Goal: Information Seeking & Learning: Understand process/instructions

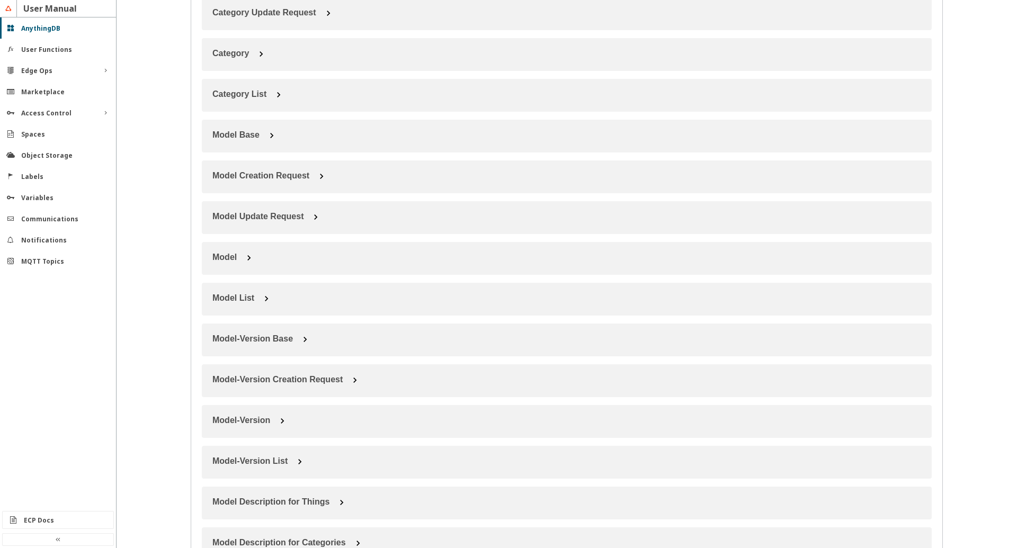
scroll to position [3683, 0]
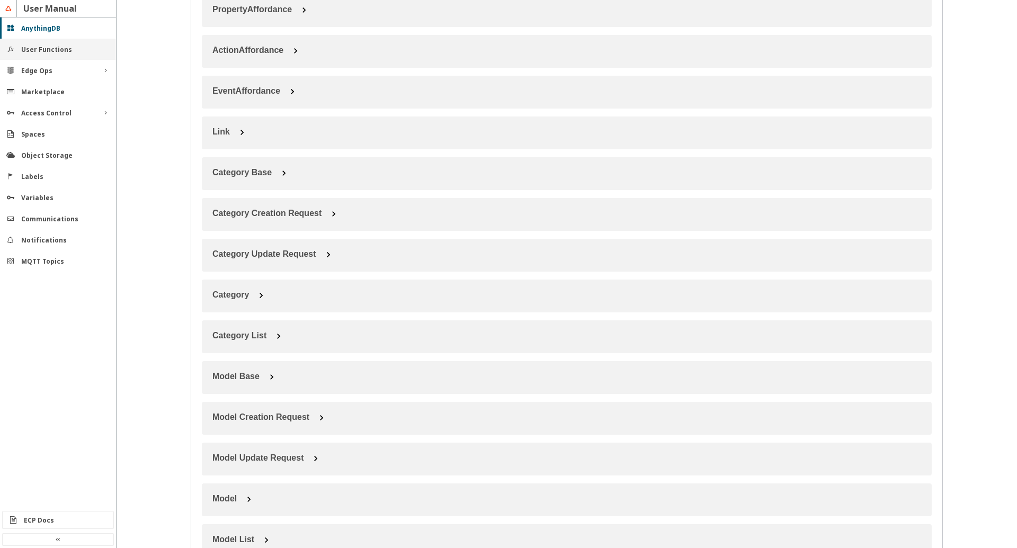
click at [0, 0] on slot "User Functions" at bounding box center [0, 0] width 0 height 0
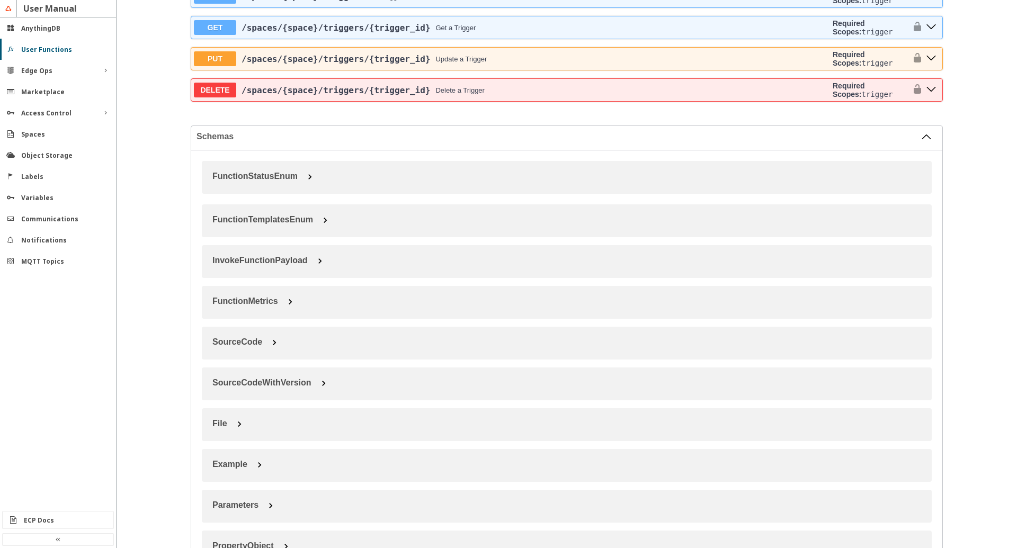
scroll to position [906, 0]
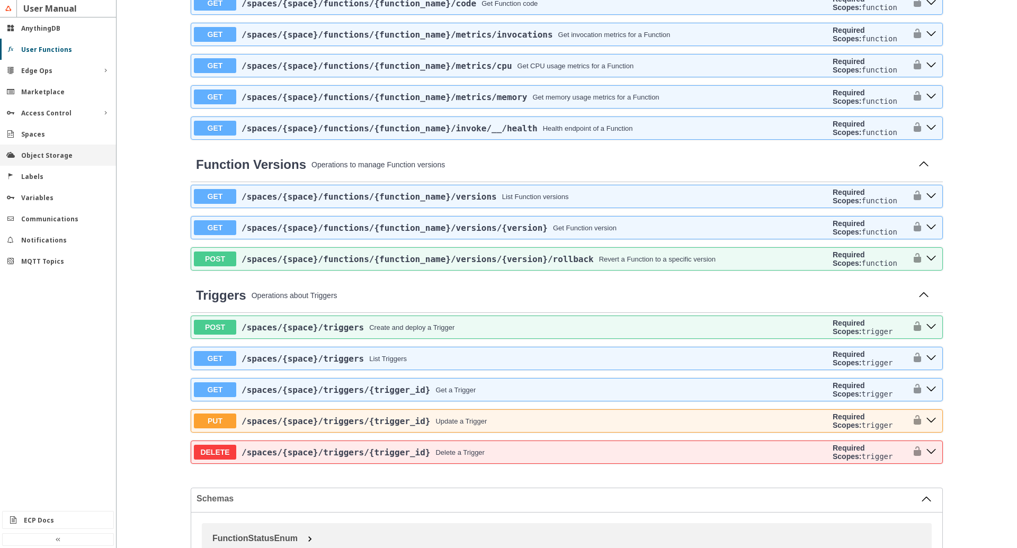
click at [55, 149] on div "Object Storage" at bounding box center [58, 155] width 116 height 21
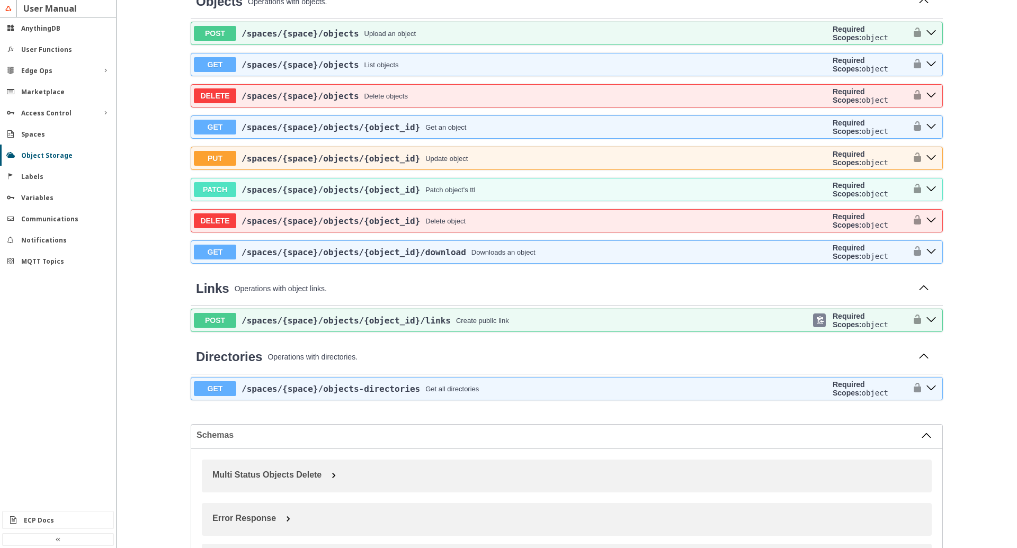
scroll to position [181, 0]
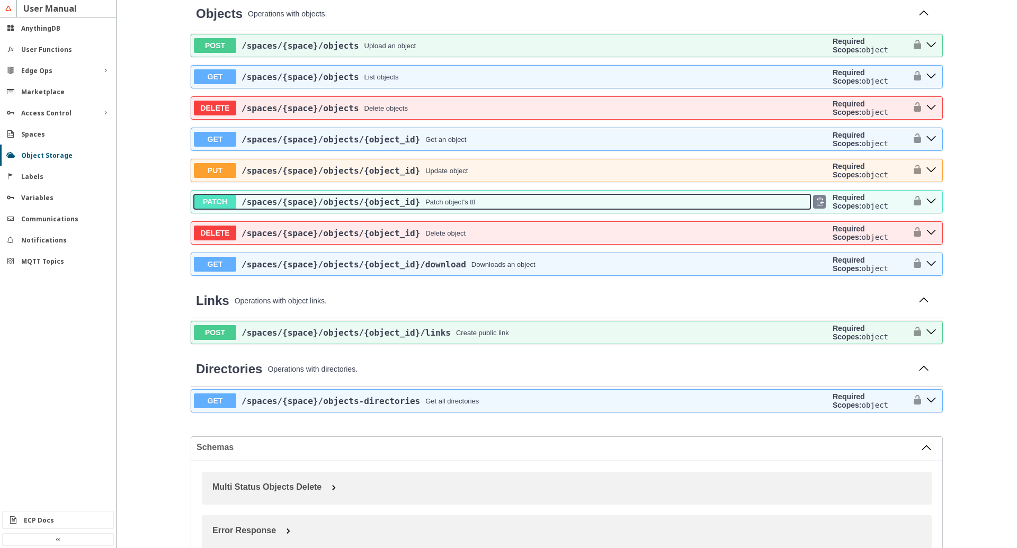
click at [722, 207] on div "/spaces /{space} /objects /{object_id} Patch object's ttl" at bounding box center [523, 202] width 574 height 10
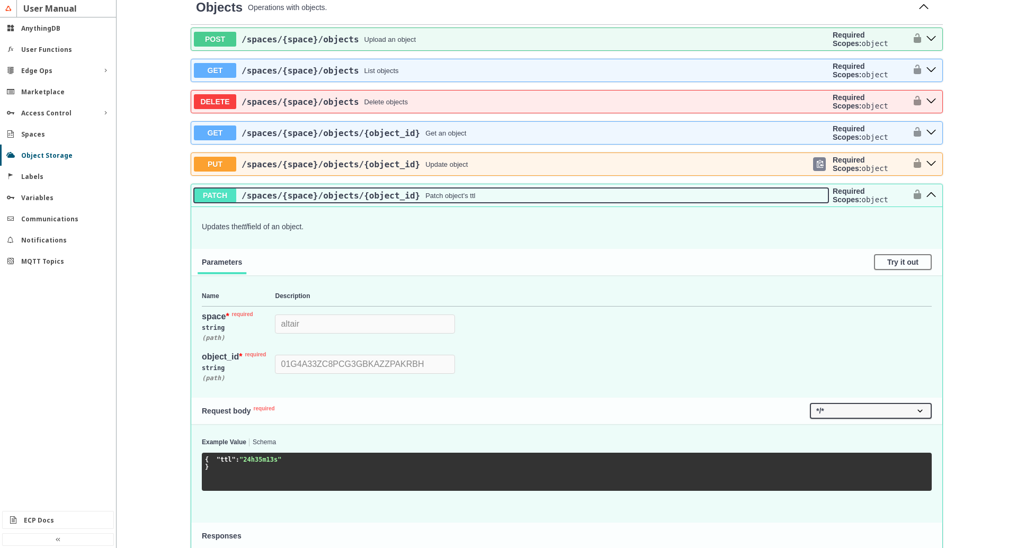
scroll to position [121, 0]
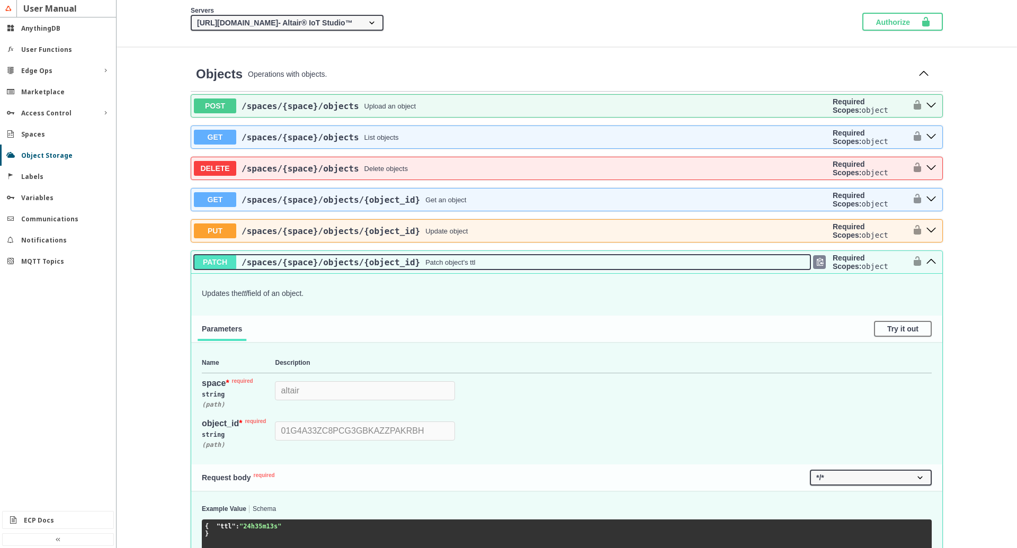
click at [527, 267] on div "/spaces /{space} /objects /{object_id} Patch object's ttl" at bounding box center [523, 262] width 574 height 10
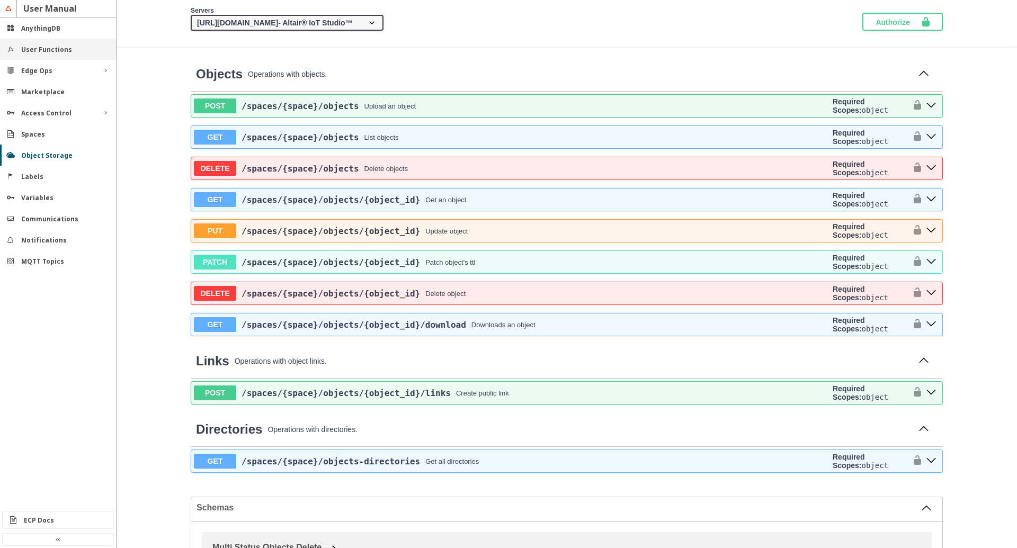
click at [0, 0] on slot "User Functions" at bounding box center [0, 0] width 0 height 0
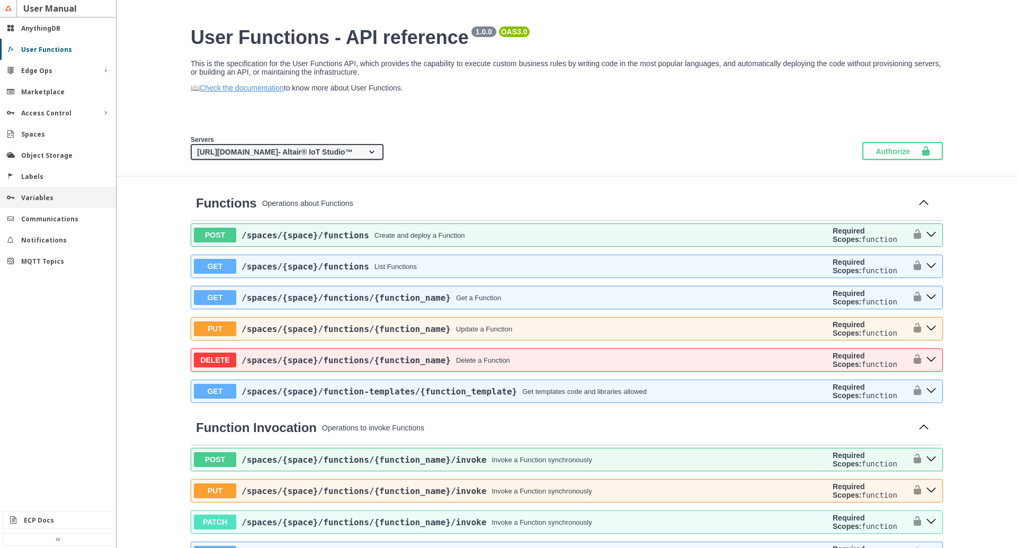
click at [0, 0] on slot "Variables" at bounding box center [0, 0] width 0 height 0
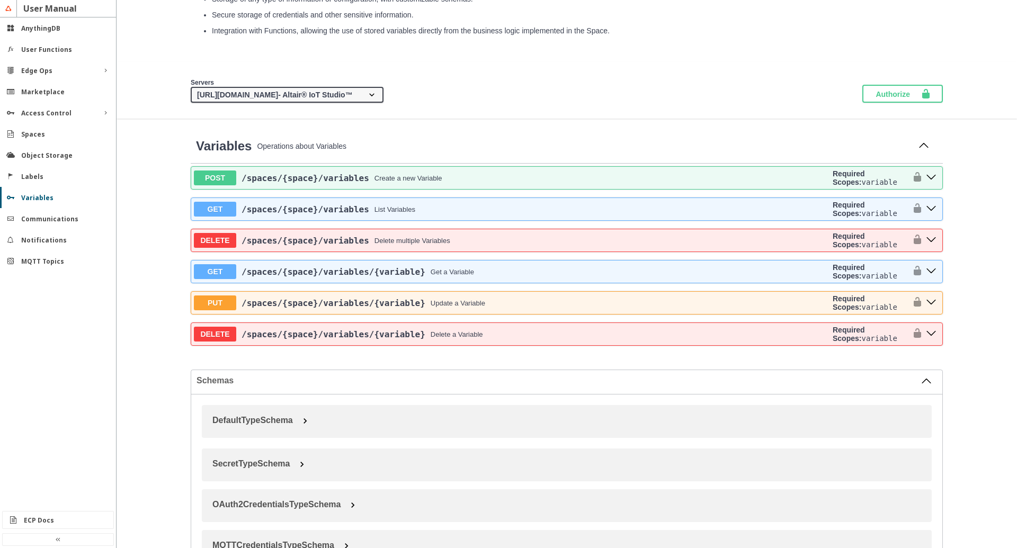
scroll to position [121, 0]
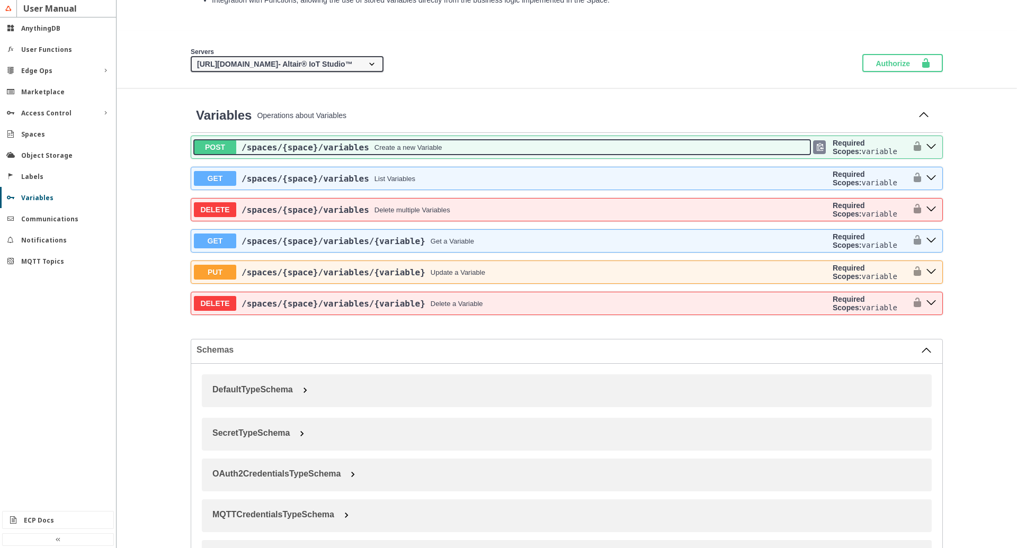
click at [507, 153] on div "/spaces /{space} /variables Create a new Variable" at bounding box center [523, 147] width 574 height 10
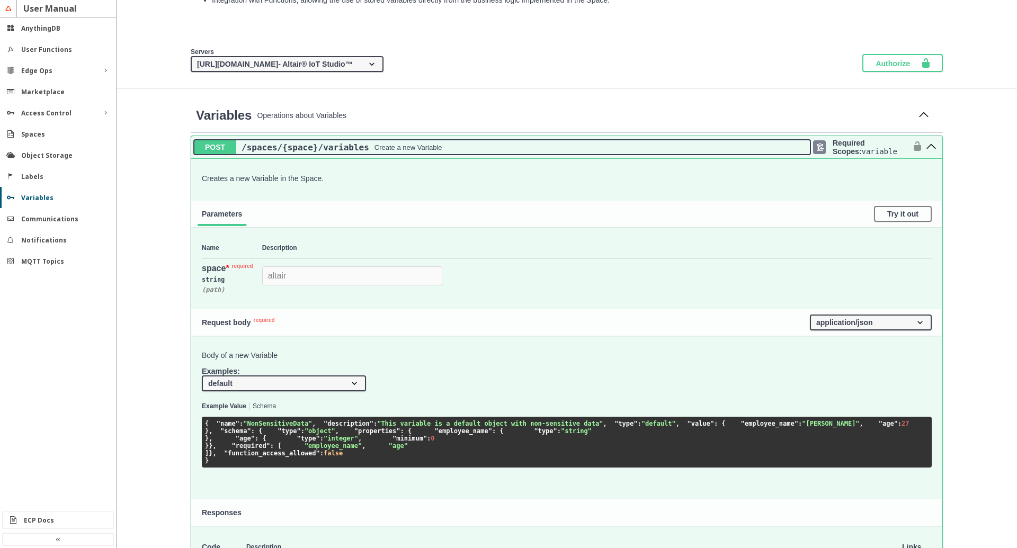
click at [507, 153] on div "/spaces /{space} /variables Create a new Variable" at bounding box center [523, 147] width 574 height 10
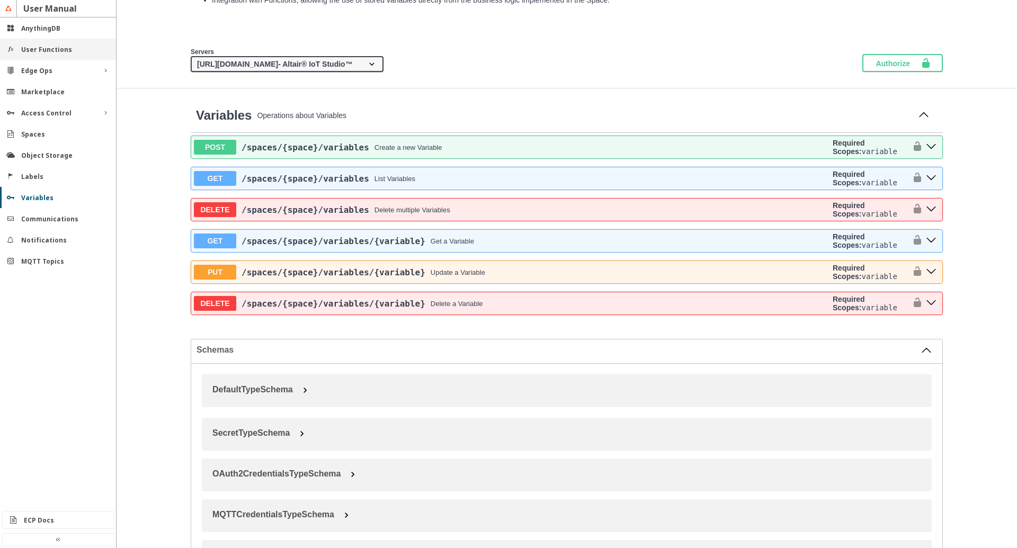
click at [0, 0] on slot "User Functions" at bounding box center [0, 0] width 0 height 0
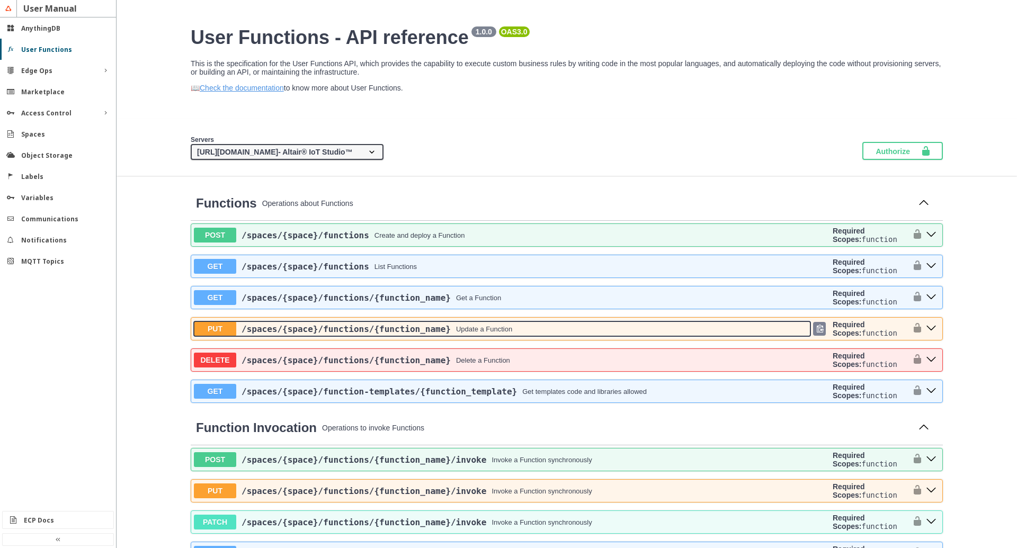
click at [538, 334] on div "/spaces /{space} /functions /{function_name} Update a Function" at bounding box center [523, 329] width 574 height 10
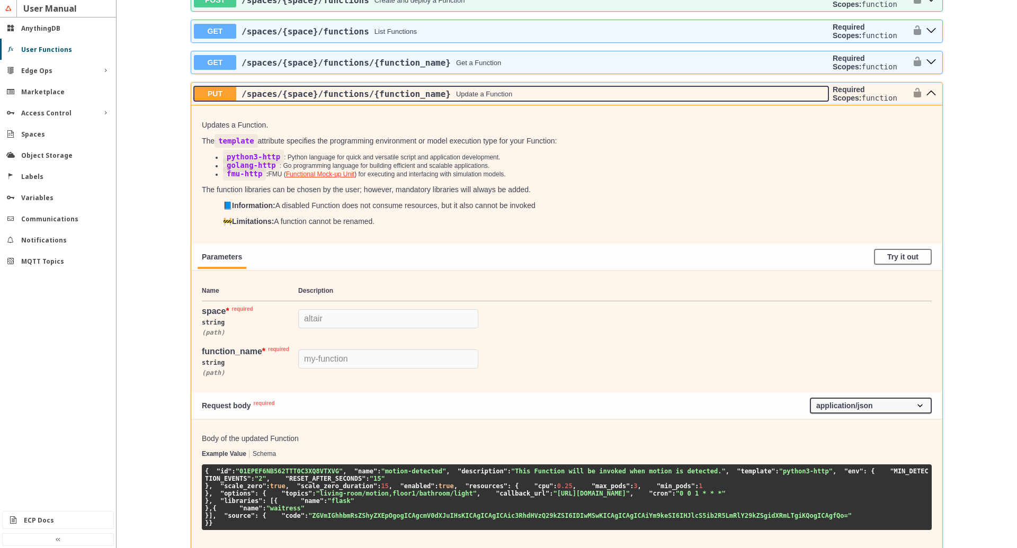
scroll to position [181, 0]
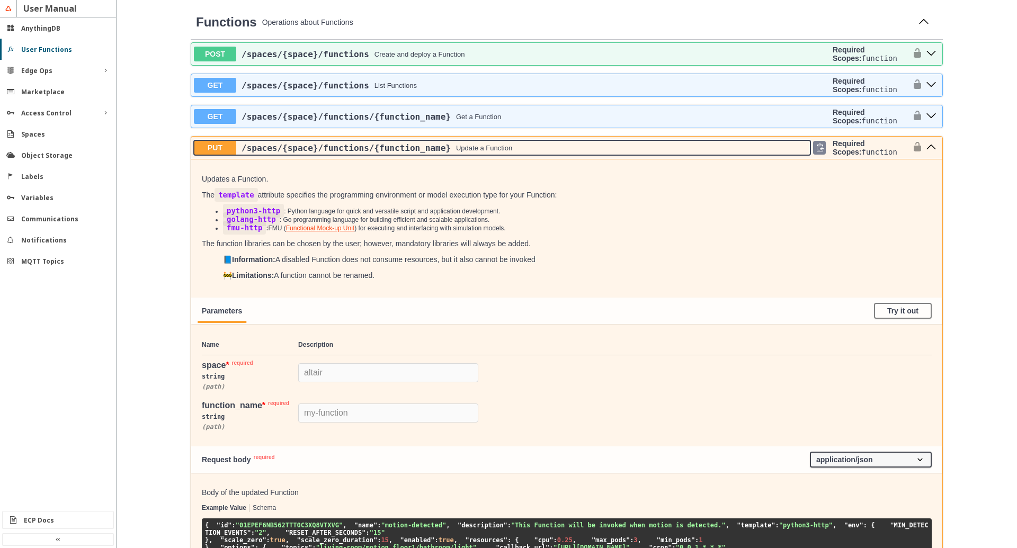
click at [545, 153] on div "/spaces /{space} /functions /{function_name} Update a Function" at bounding box center [523, 148] width 574 height 10
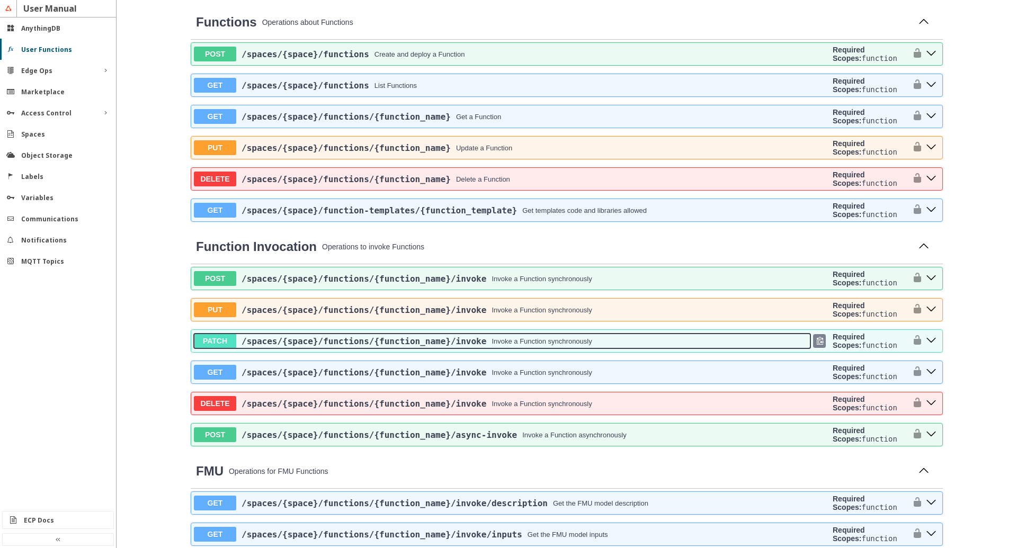
click at [622, 346] on div "/spaces /{space} /functions /{function_name} /invoke Invoke a Function synchron…" at bounding box center [523, 341] width 574 height 10
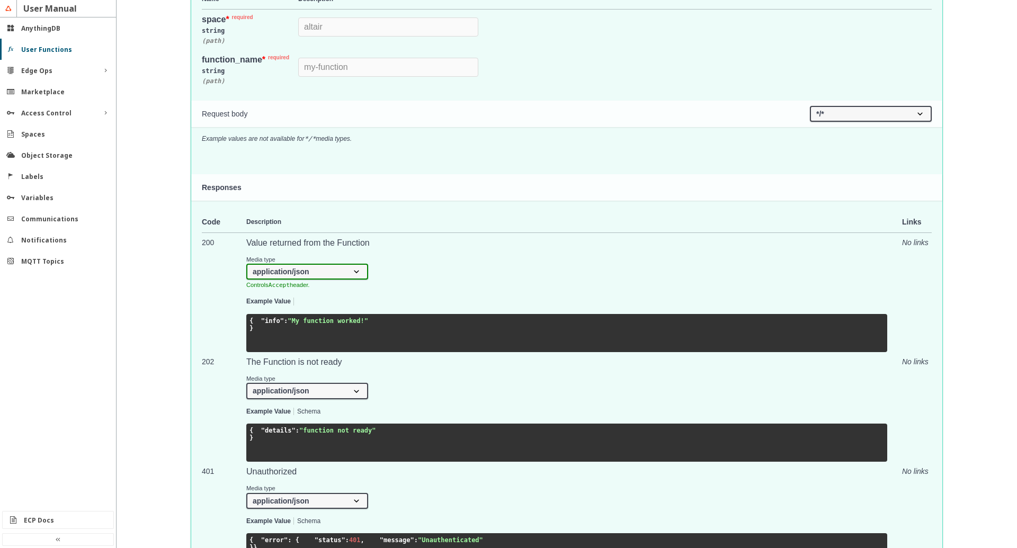
scroll to position [362, 0]
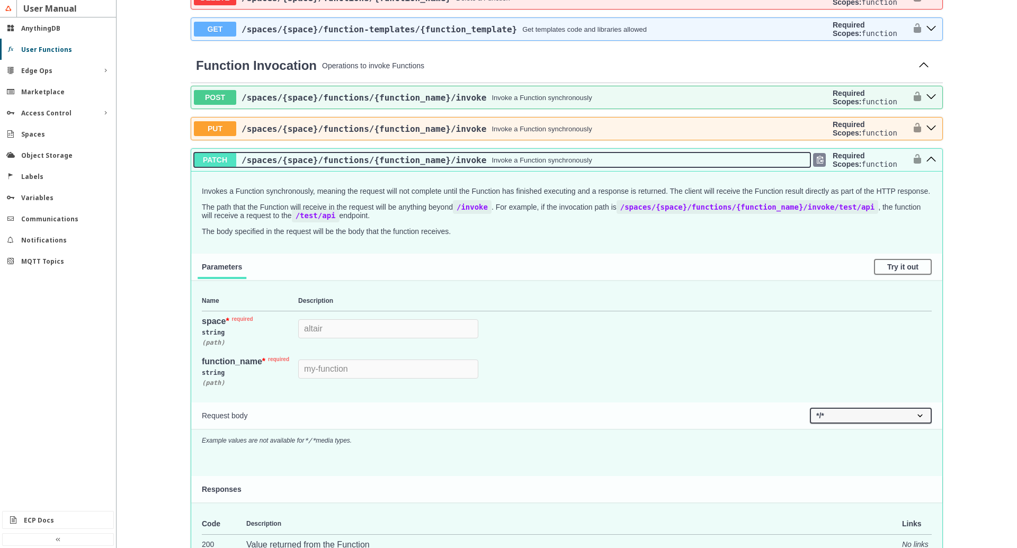
click at [640, 165] on div "/spaces /{space} /functions /{function_name} /invoke Invoke a Function synchron…" at bounding box center [523, 160] width 574 height 10
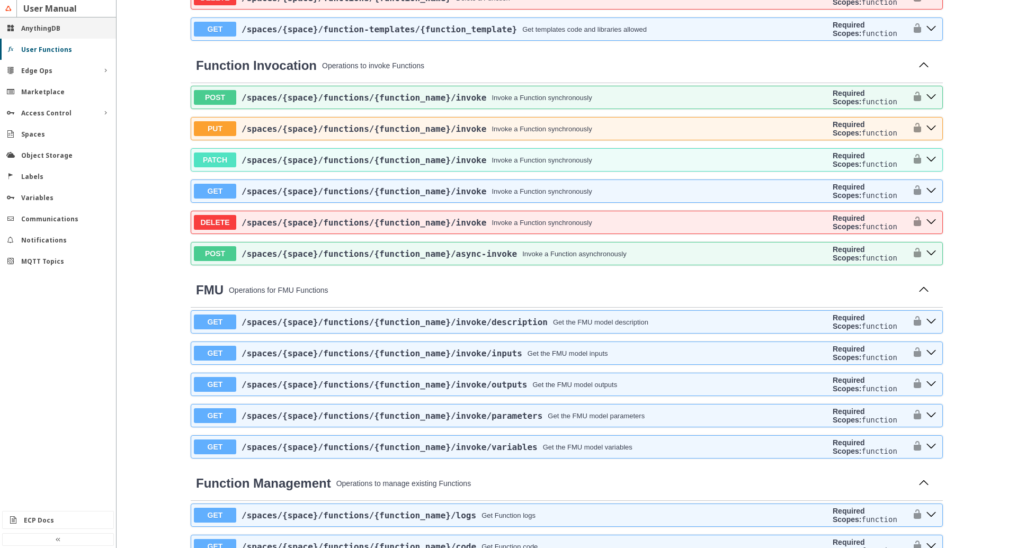
click at [47, 36] on div "AnythingDB" at bounding box center [58, 27] width 116 height 21
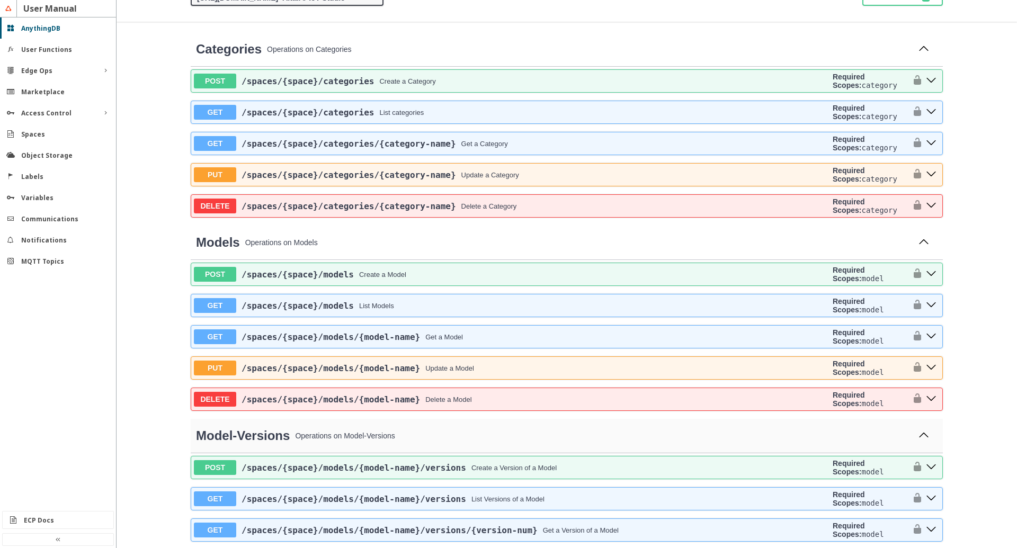
scroll to position [121, 0]
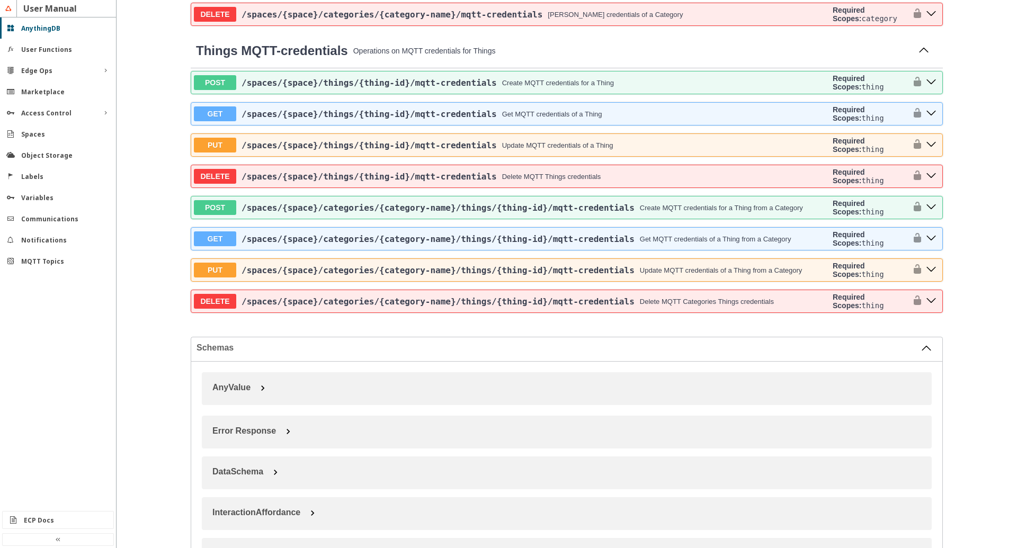
scroll to position [3139, 0]
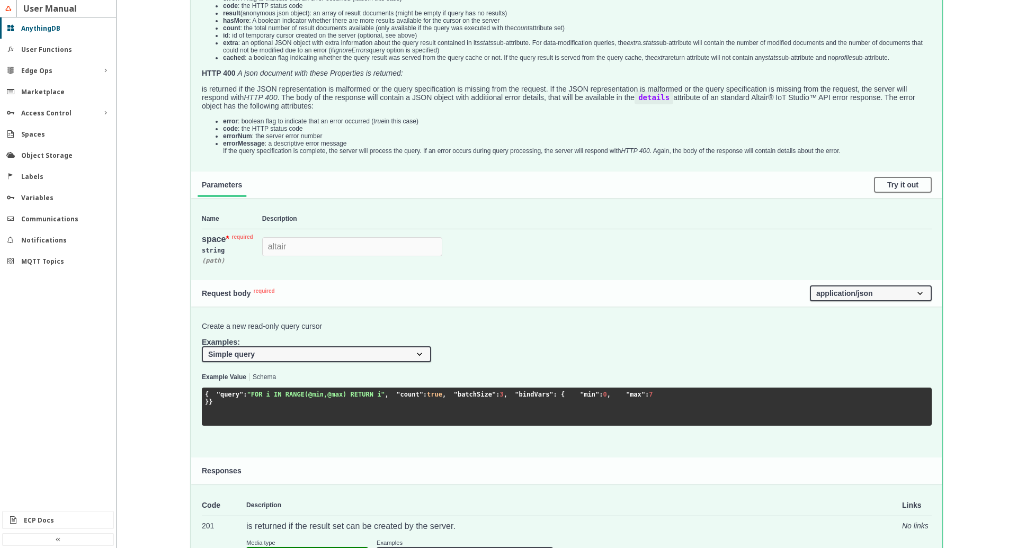
scroll to position [3018, 0]
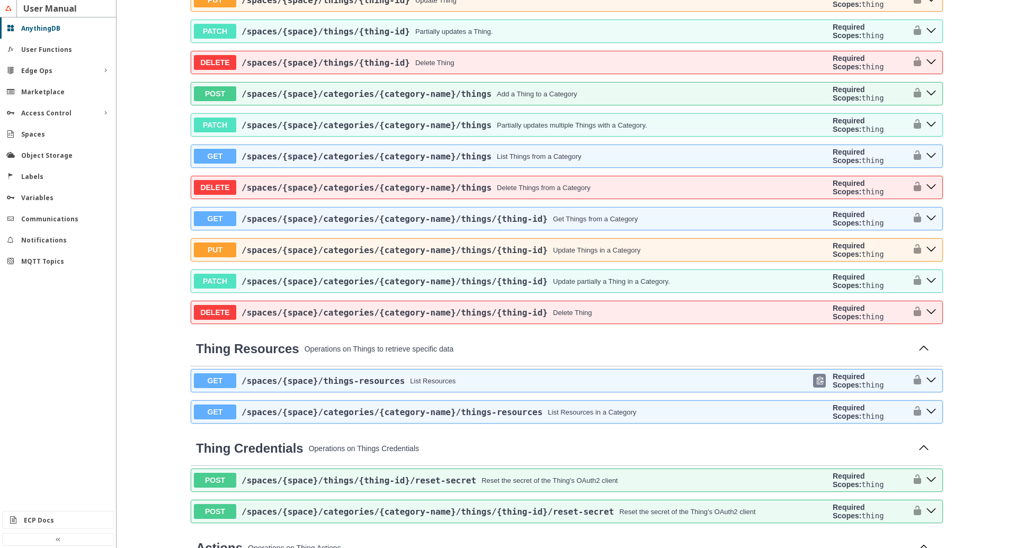
scroll to position [906, 0]
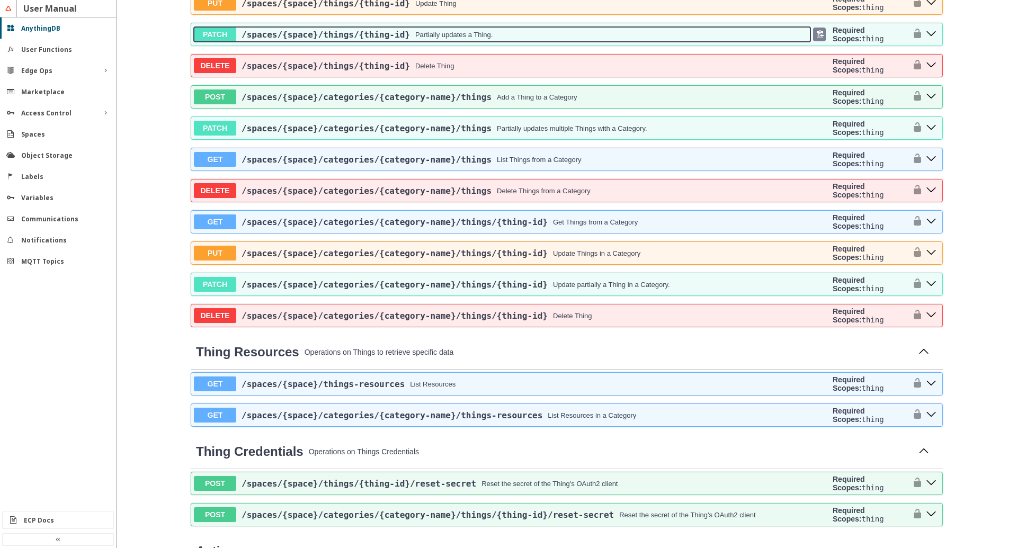
click at [646, 40] on div "/spaces /{space} /things /{thing-id} Partially updates a Thing." at bounding box center [523, 35] width 574 height 10
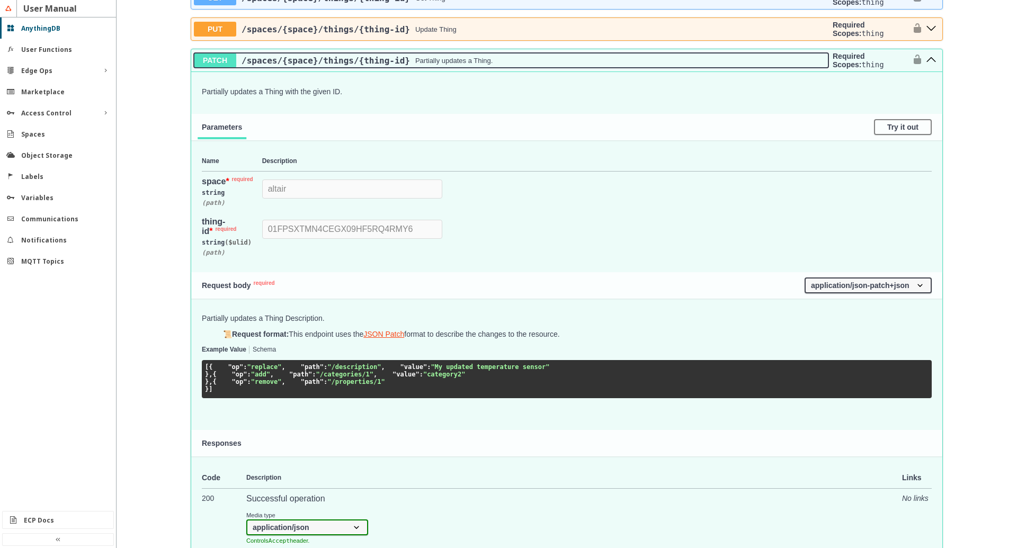
scroll to position [785, 0]
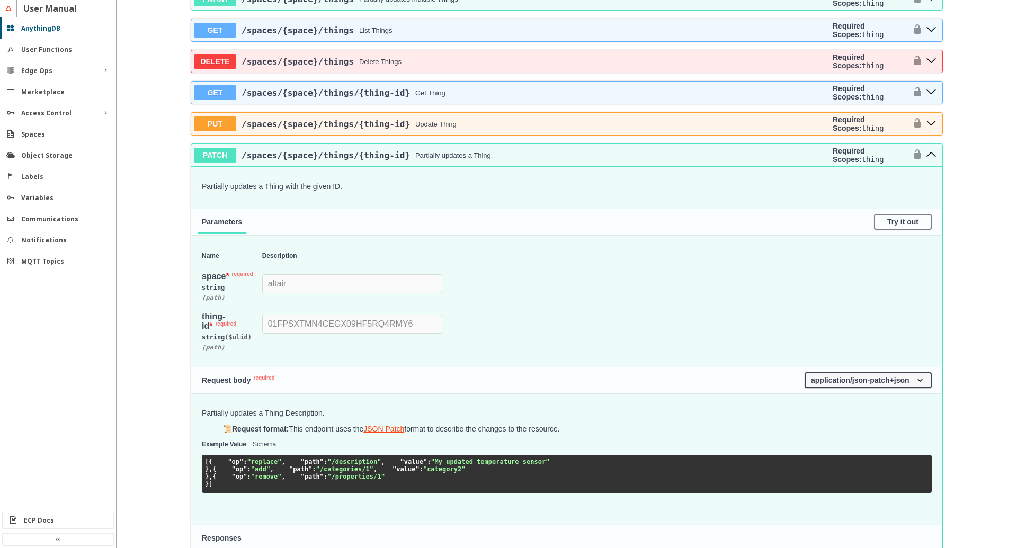
click at [443, 191] on p "Partially updates a Thing with the given ID." at bounding box center [567, 186] width 730 height 8
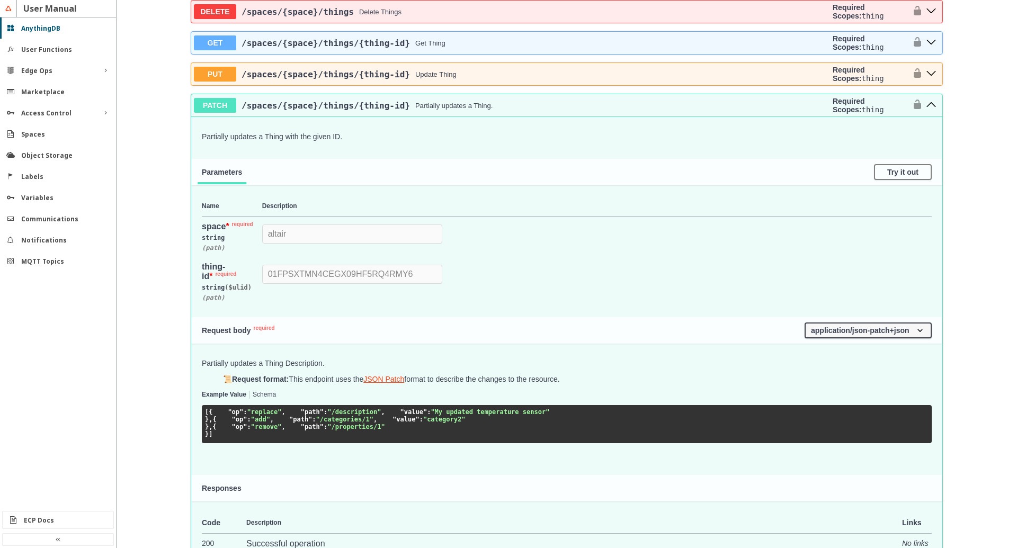
scroll to position [966, 0]
